Goal: Information Seeking & Learning: Learn about a topic

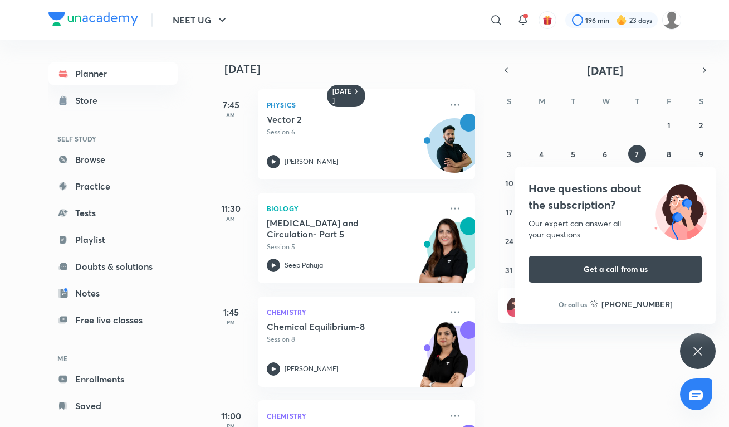
click at [688, 343] on div "Have questions about the subscription? Our expert can answer all your questions…" at bounding box center [698, 351] width 36 height 36
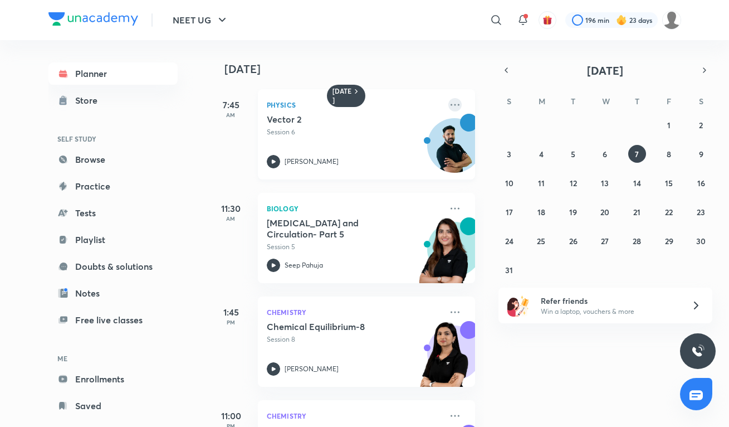
click at [457, 104] on icon at bounding box center [454, 104] width 13 height 13
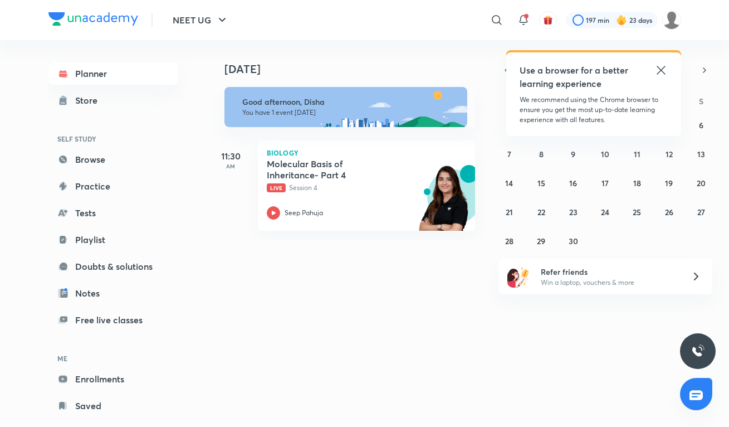
click at [658, 71] on icon at bounding box center [660, 69] width 13 height 13
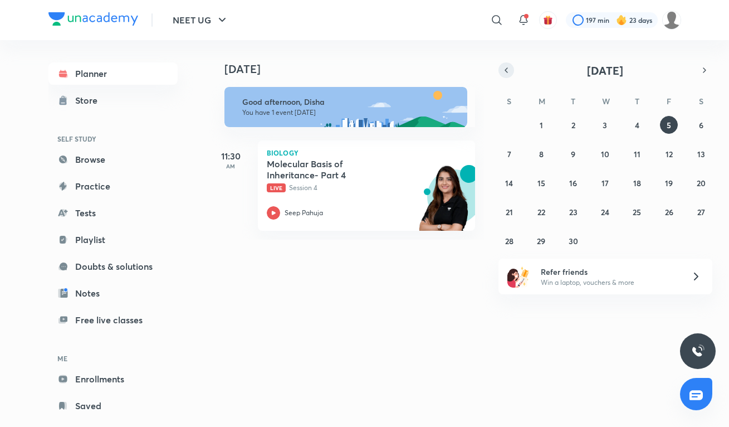
click at [505, 69] on icon "button" at bounding box center [506, 70] width 9 height 10
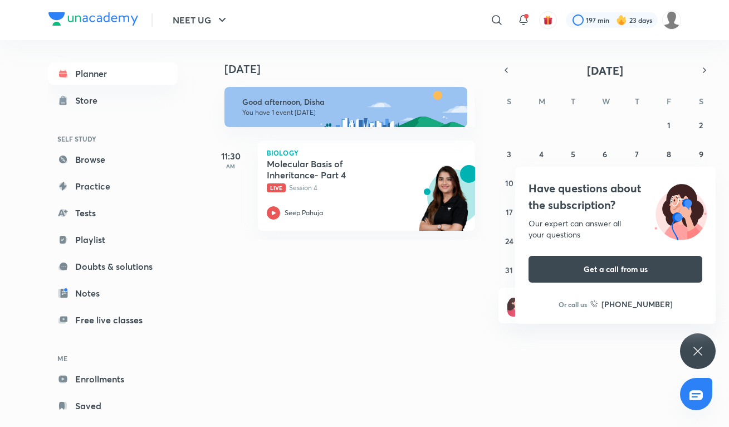
click at [699, 335] on div "Have questions about the subscription? Our expert can answer all your questions…" at bounding box center [698, 351] width 36 height 36
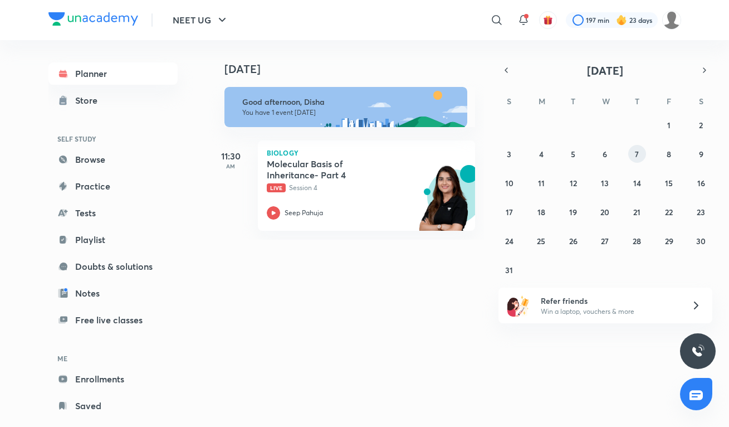
click at [634, 153] on button "7" at bounding box center [637, 154] width 18 height 18
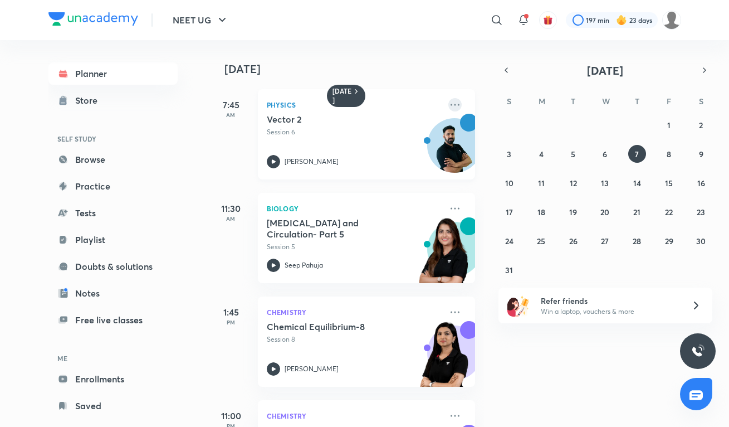
click at [457, 107] on icon at bounding box center [454, 104] width 13 height 13
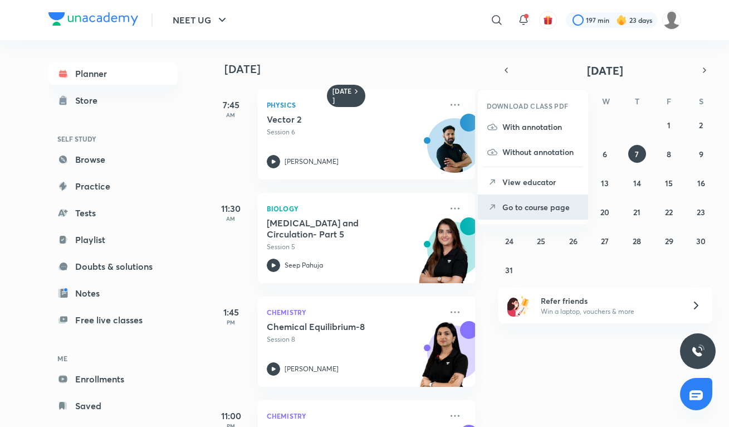
click at [503, 207] on p "Go to course page" at bounding box center [540, 207] width 77 height 12
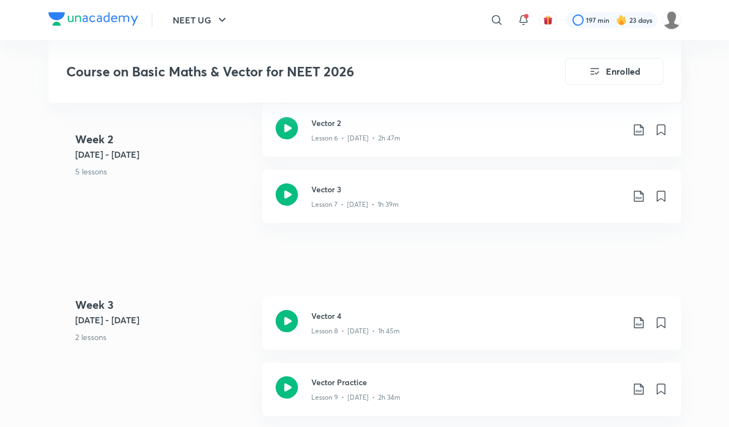
scroll to position [1171, 0]
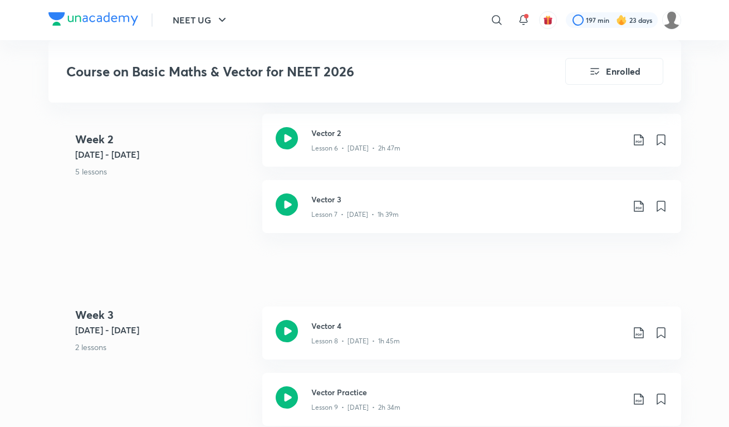
click at [210, 133] on h4 "Week 2" at bounding box center [164, 139] width 178 height 17
click at [82, 18] on img at bounding box center [93, 18] width 90 height 13
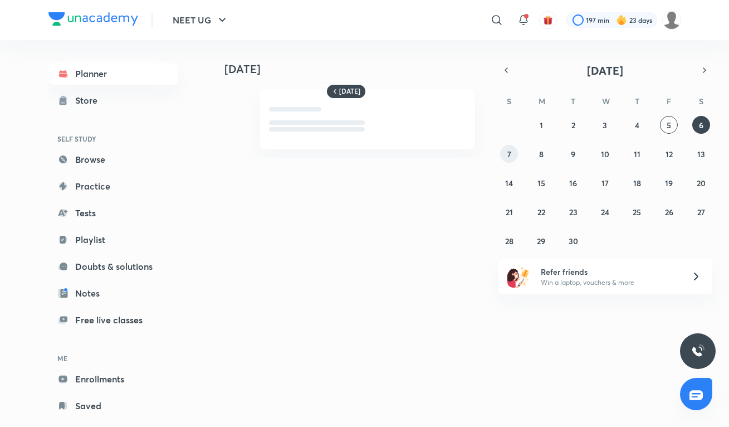
click at [512, 153] on button "7" at bounding box center [509, 154] width 18 height 18
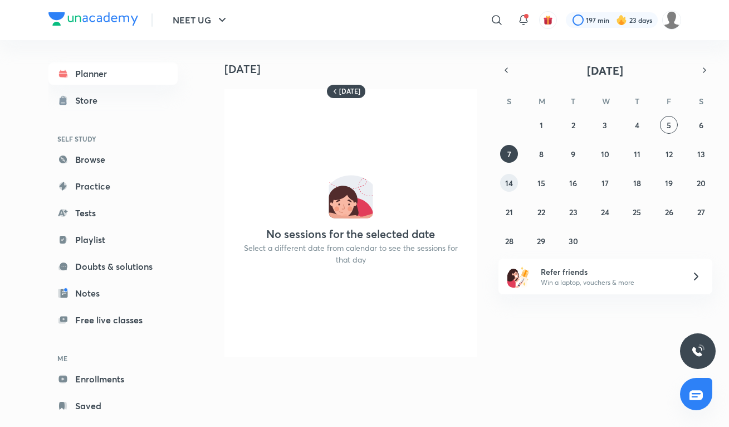
click at [511, 183] on abbr "14" at bounding box center [509, 183] width 8 height 11
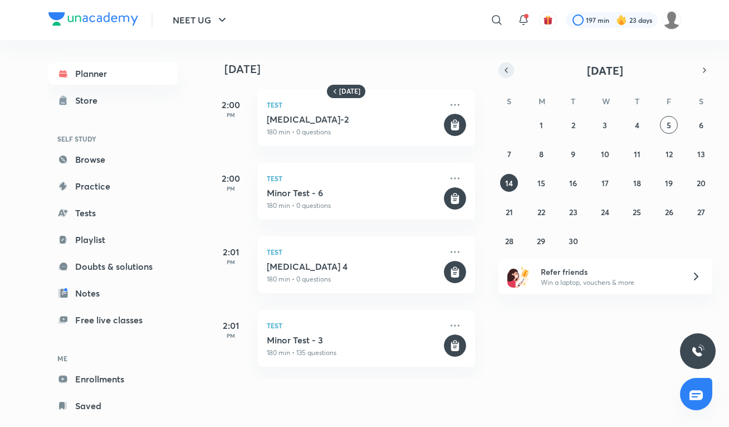
click at [507, 72] on icon "button" at bounding box center [506, 70] width 2 height 4
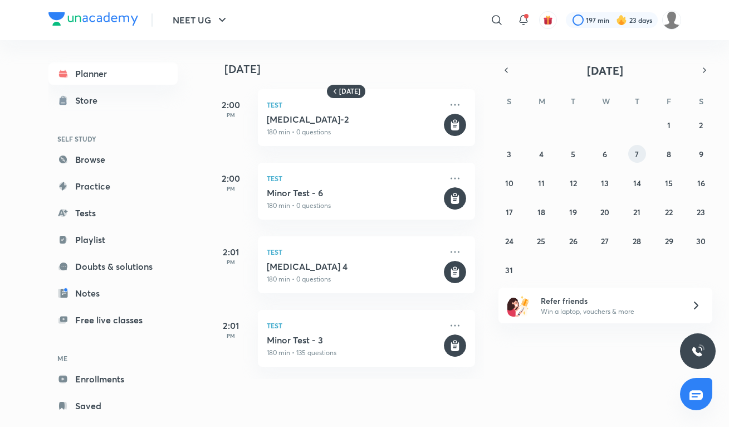
click at [640, 157] on button "7" at bounding box center [637, 154] width 18 height 18
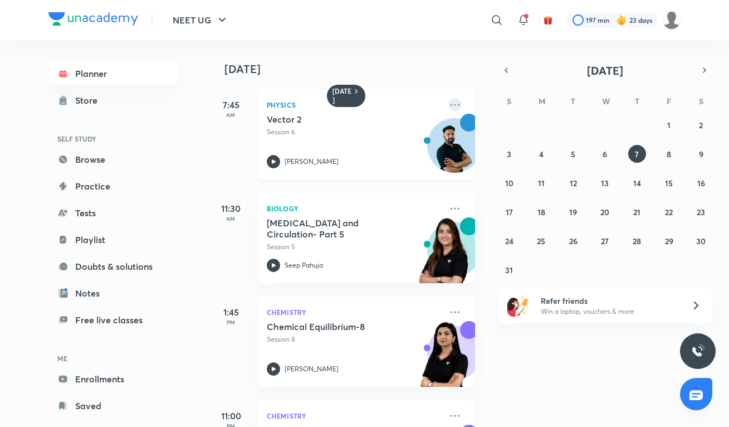
click at [458, 106] on icon at bounding box center [454, 104] width 13 height 13
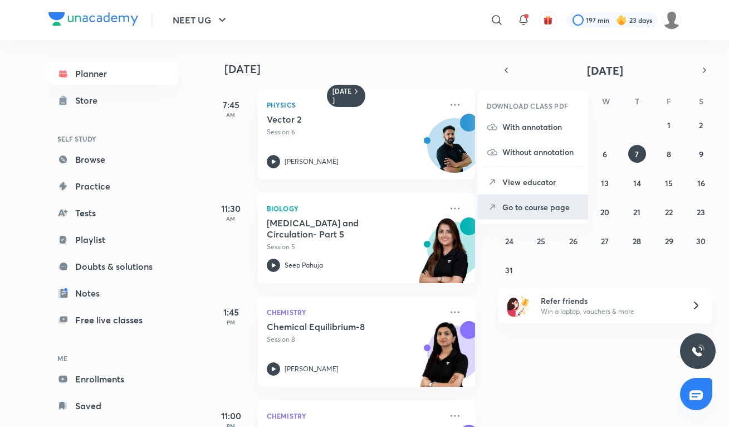
click at [511, 205] on p "Go to course page" at bounding box center [540, 207] width 77 height 12
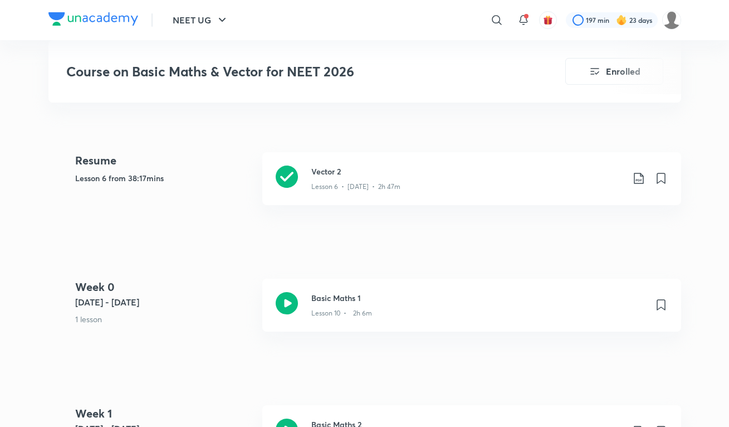
scroll to position [482, 0]
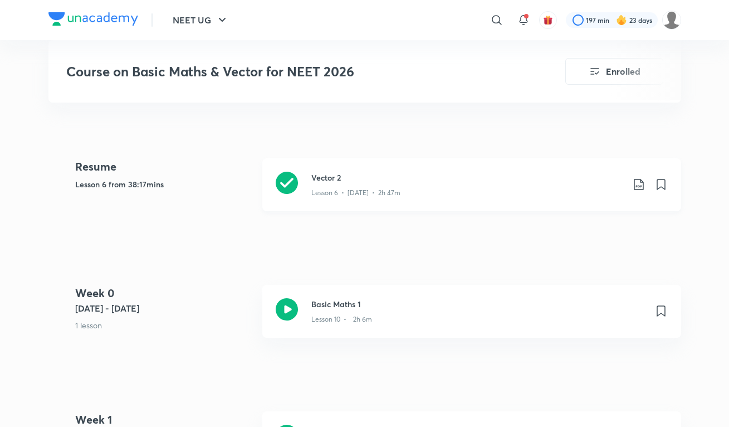
click at [276, 178] on icon at bounding box center [287, 183] width 22 height 22
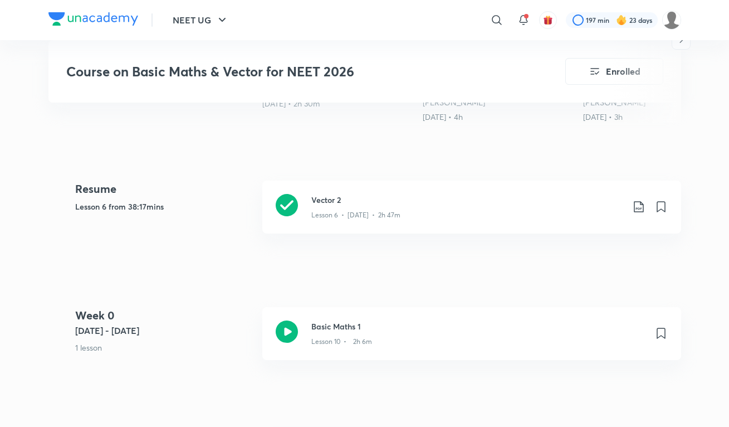
scroll to position [437, 0]
